Goal: Navigation & Orientation: Find specific page/section

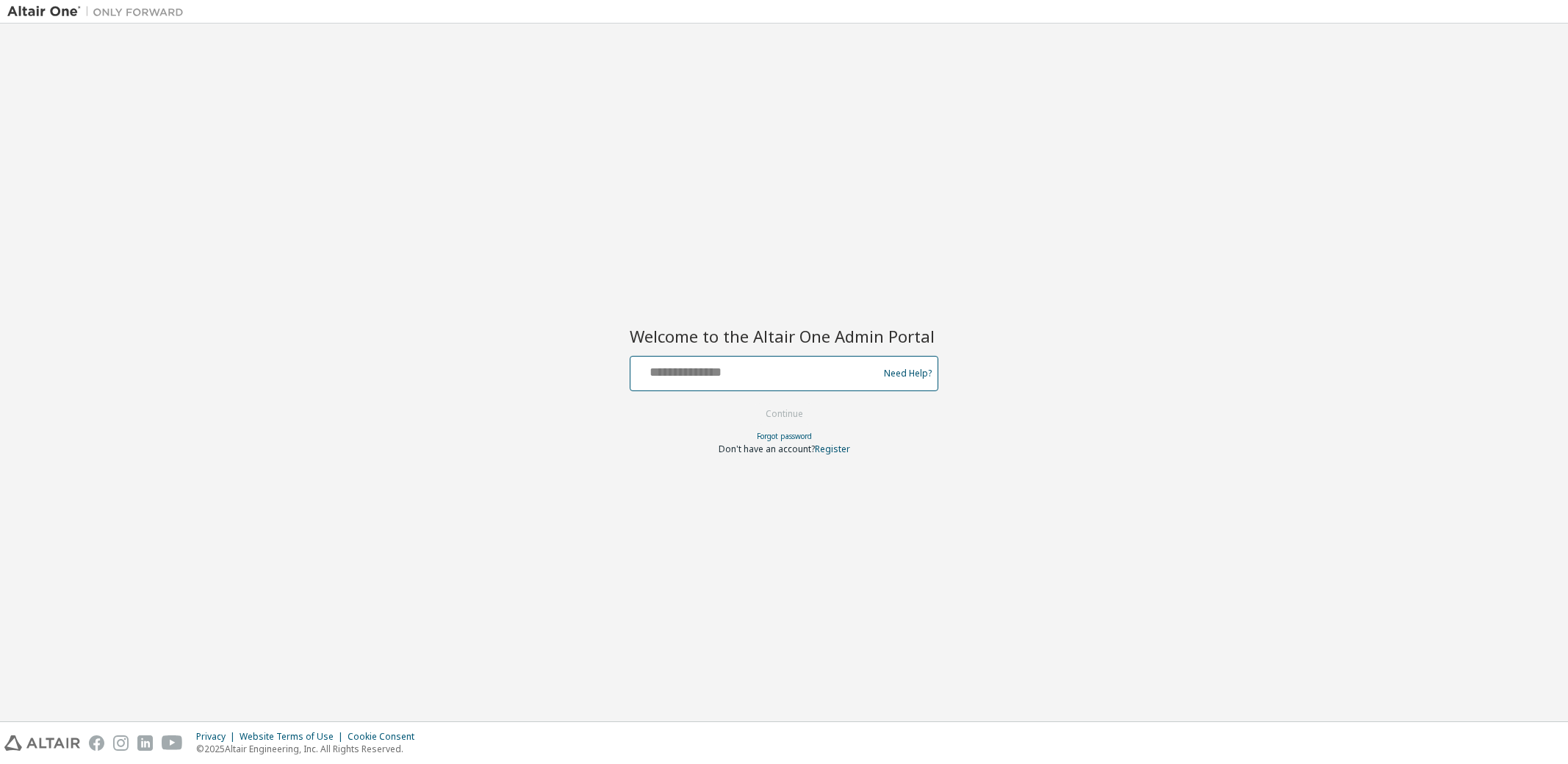
click at [669, 376] on input "text" at bounding box center [757, 370] width 241 height 21
type input "**********"
click at [788, 408] on button "Continue" at bounding box center [784, 414] width 68 height 22
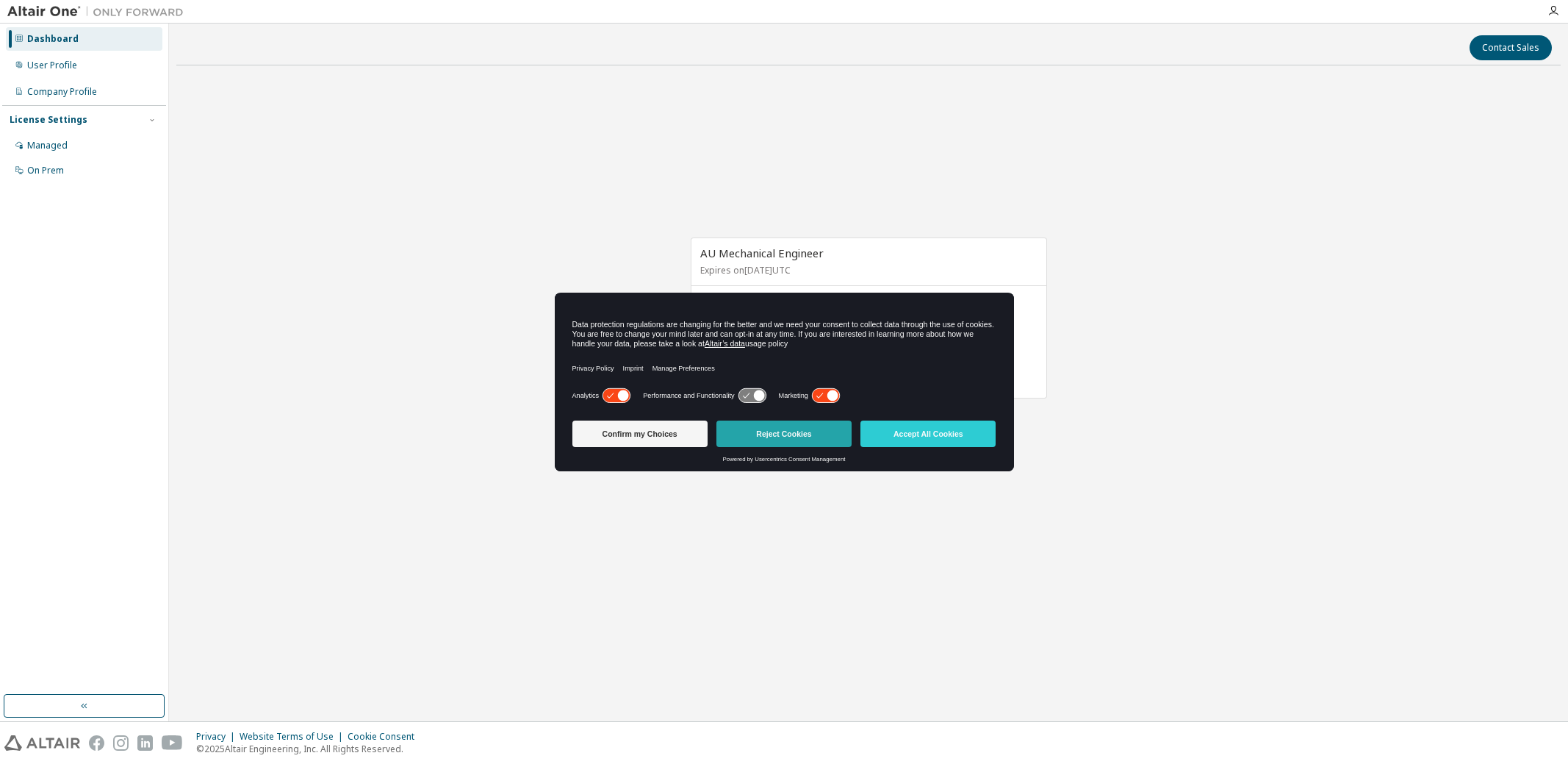
click at [786, 437] on button "Reject Cookies" at bounding box center [784, 433] width 135 height 26
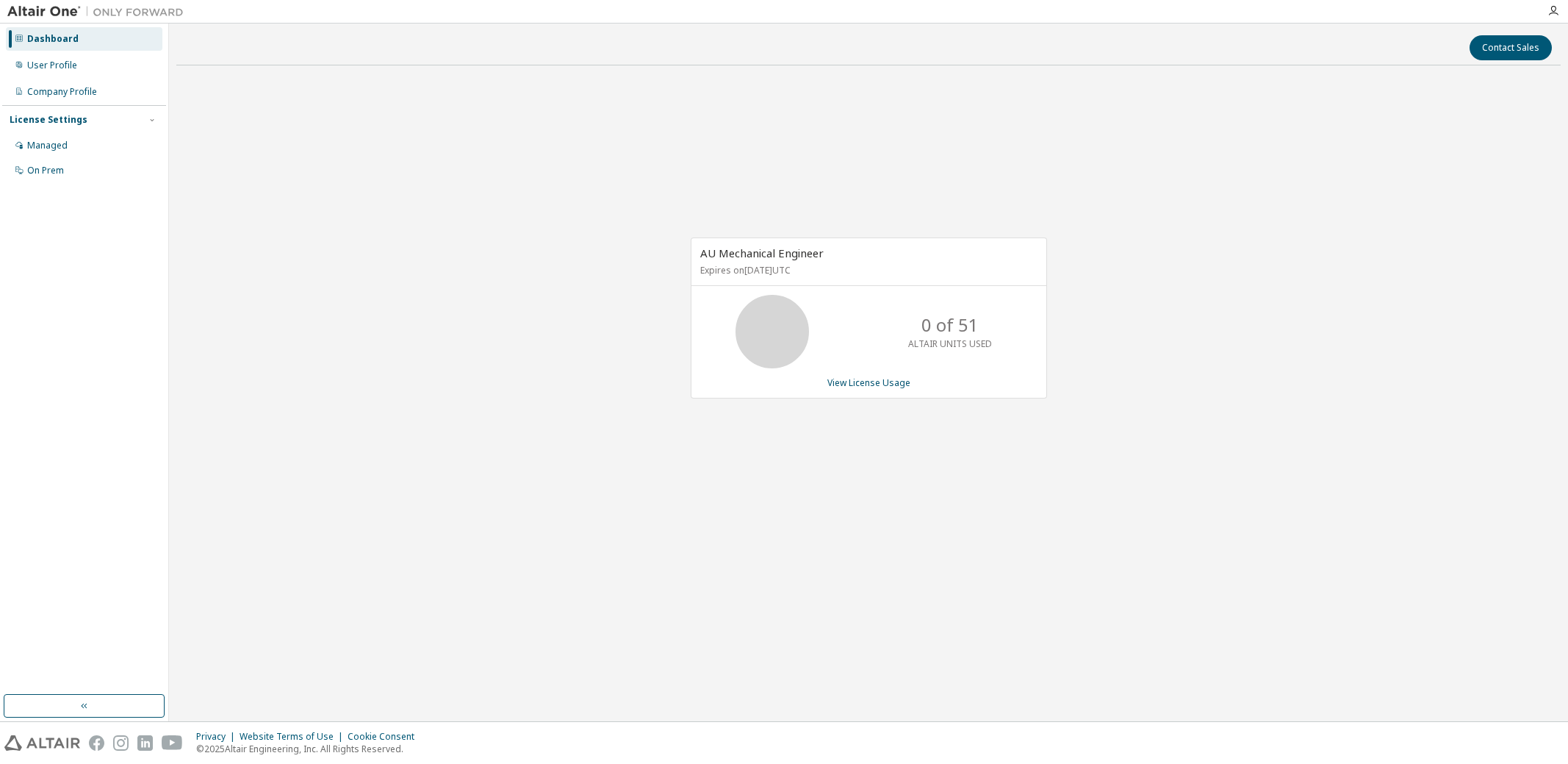
click at [413, 391] on div "AU Mechanical Engineer Expires on [DATE] UTC 0 of 51 ALTAIR UNITS USED View Lic…" at bounding box center [868, 325] width 1385 height 496
click at [325, 308] on div "AU Mechanical Engineer Expires on [DATE] UTC 0 of 51 ALTAIR UNITS USED View Lic…" at bounding box center [868, 325] width 1385 height 496
